Goal: Check status: Check status

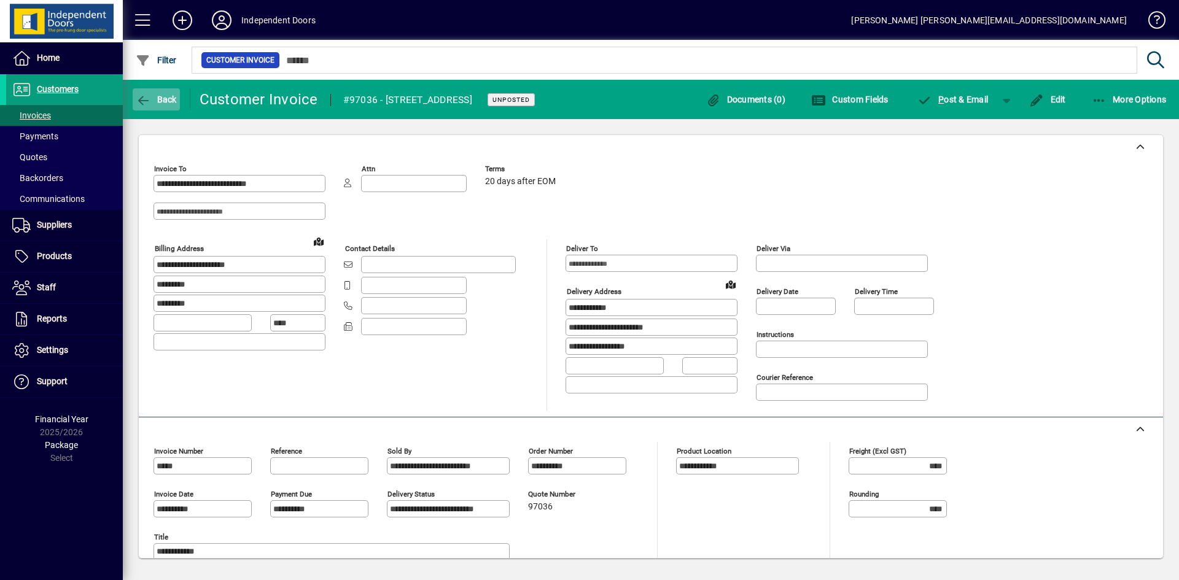
click at [155, 97] on span "Back" at bounding box center [156, 100] width 41 height 10
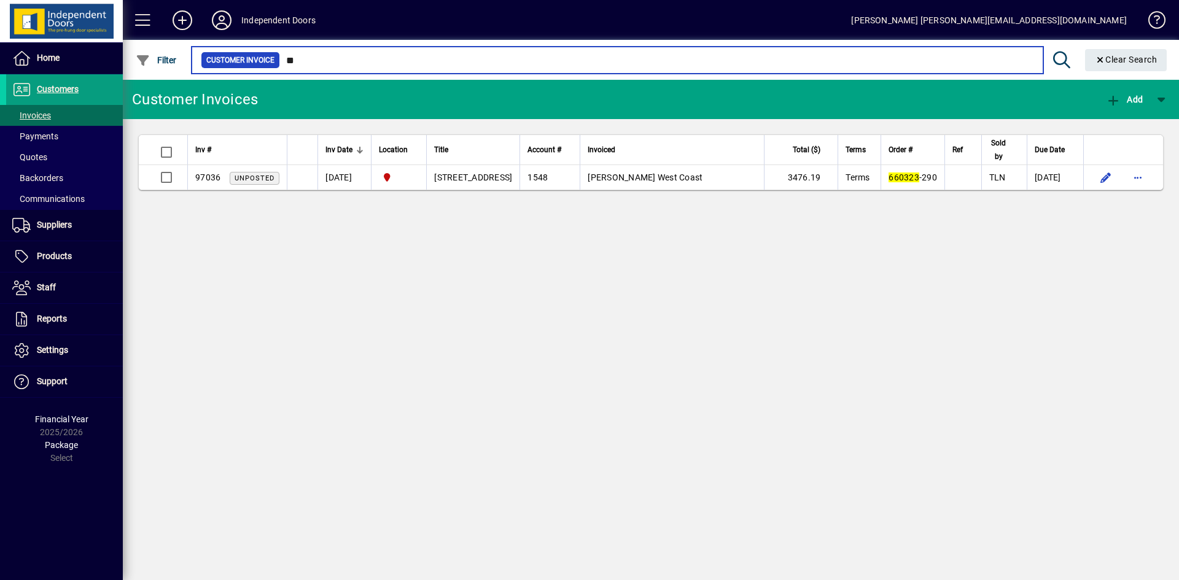
type input "*"
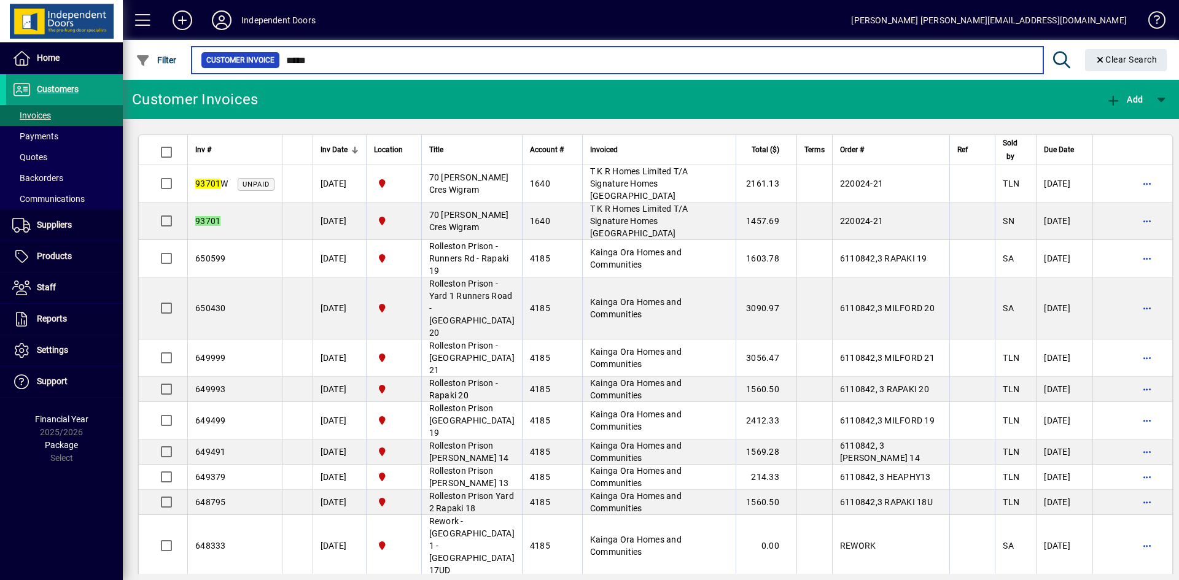
type input "*****"
